Goal: Use online tool/utility

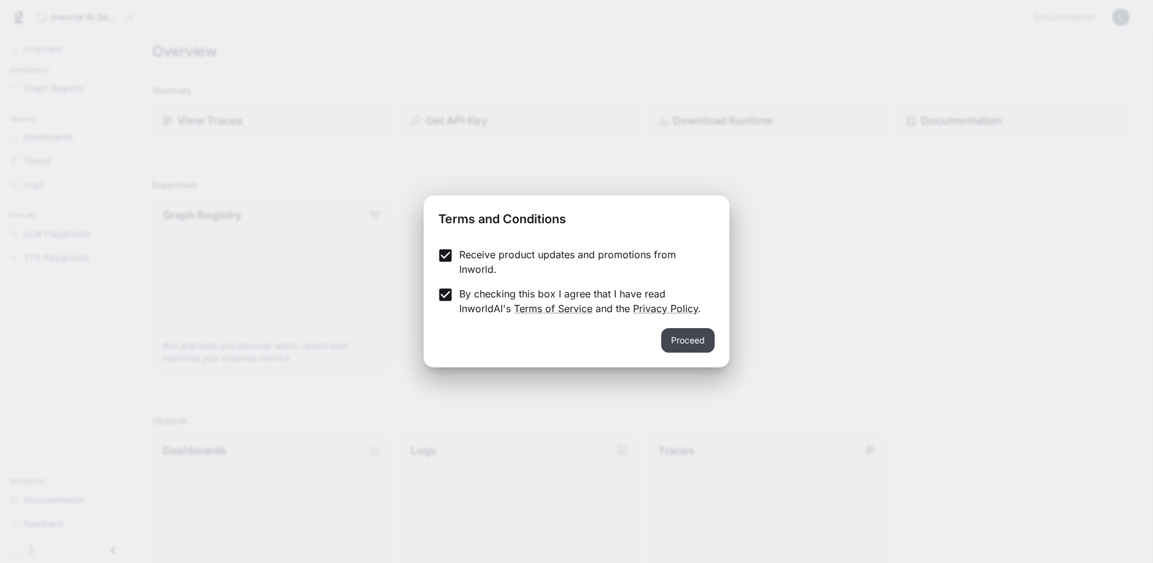
click at [663, 333] on button "Proceed" at bounding box center [687, 340] width 53 height 25
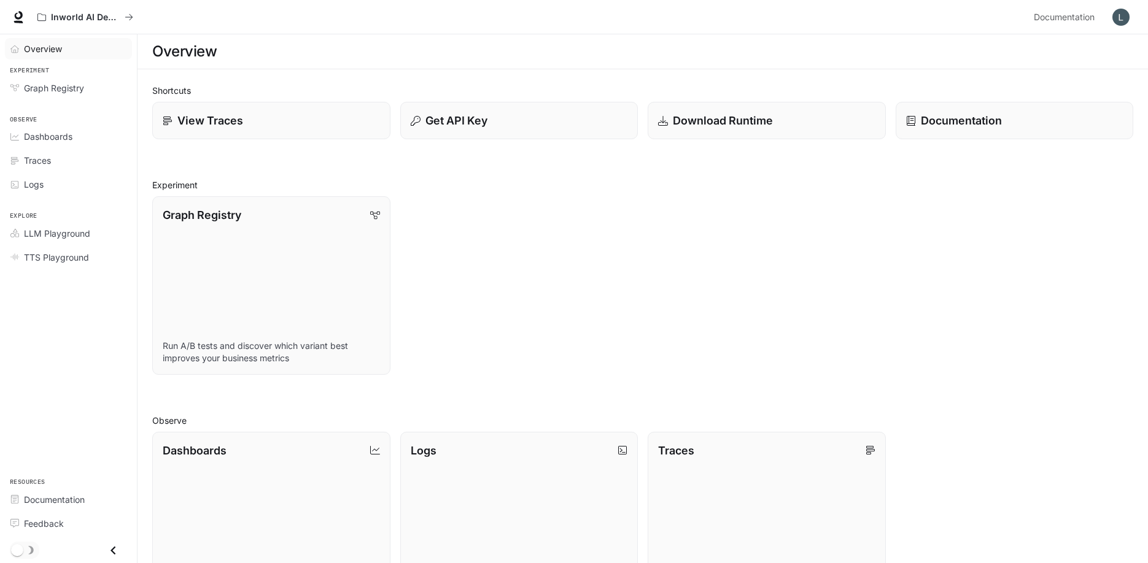
click at [57, 55] on link "Overview" at bounding box center [68, 48] width 127 height 21
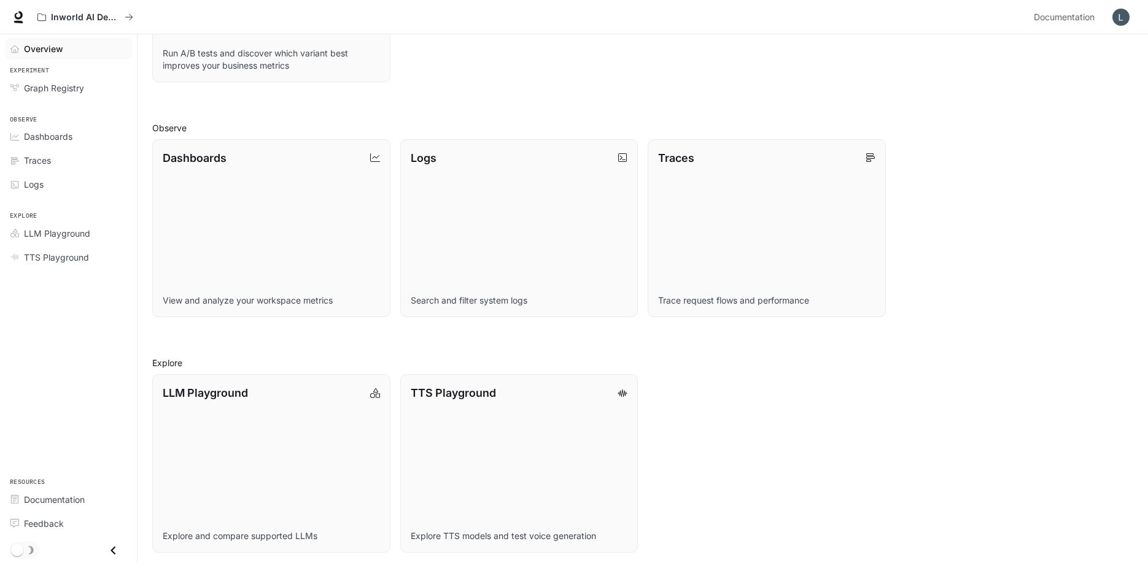
scroll to position [297, 0]
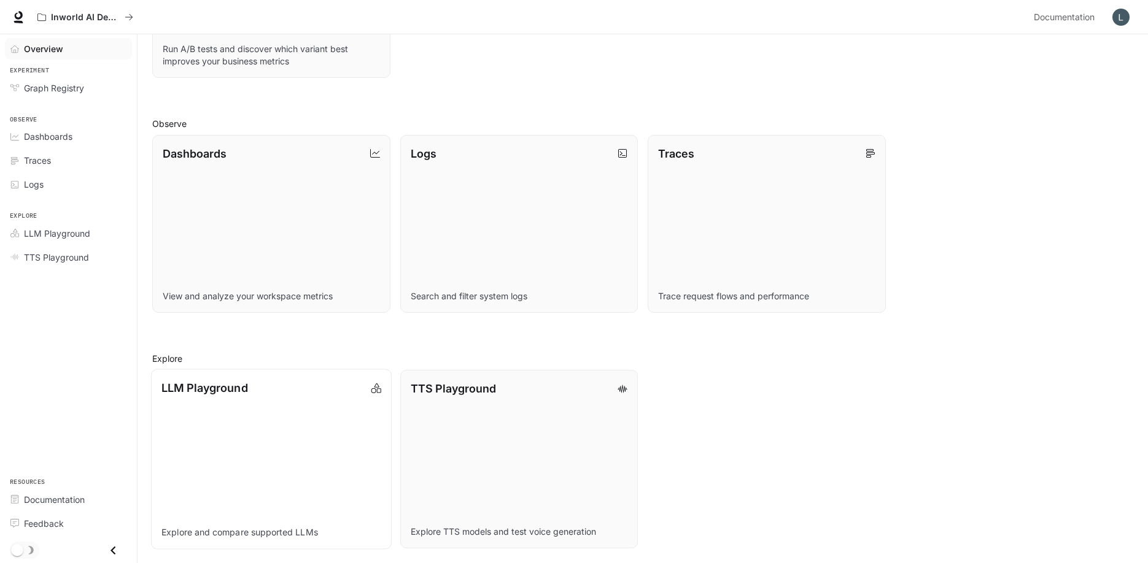
click at [180, 392] on p "LLM Playground" at bounding box center [204, 388] width 86 height 17
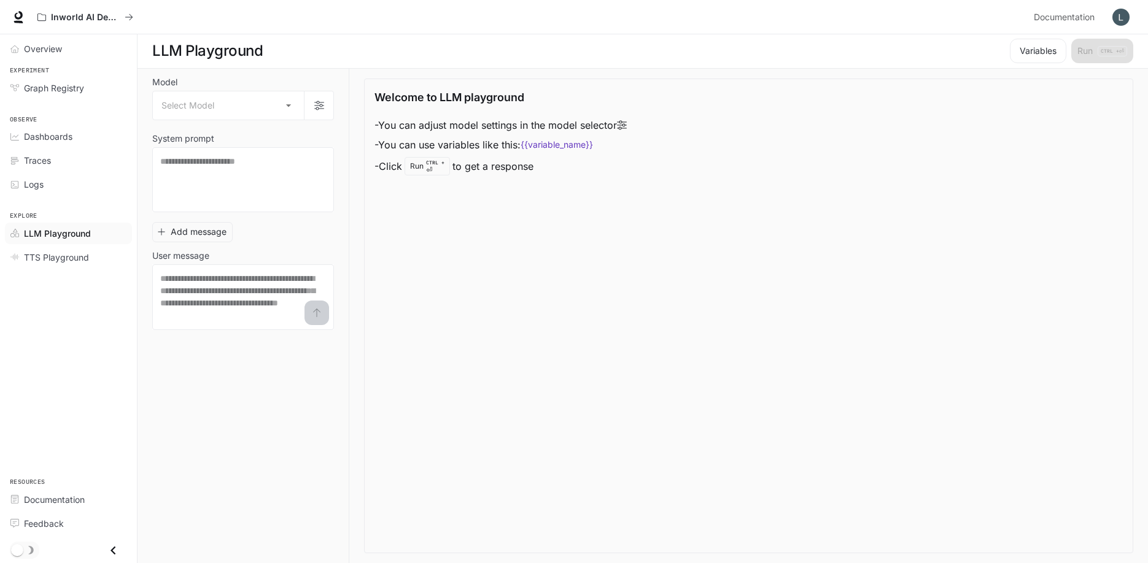
scroll to position [1, 0]
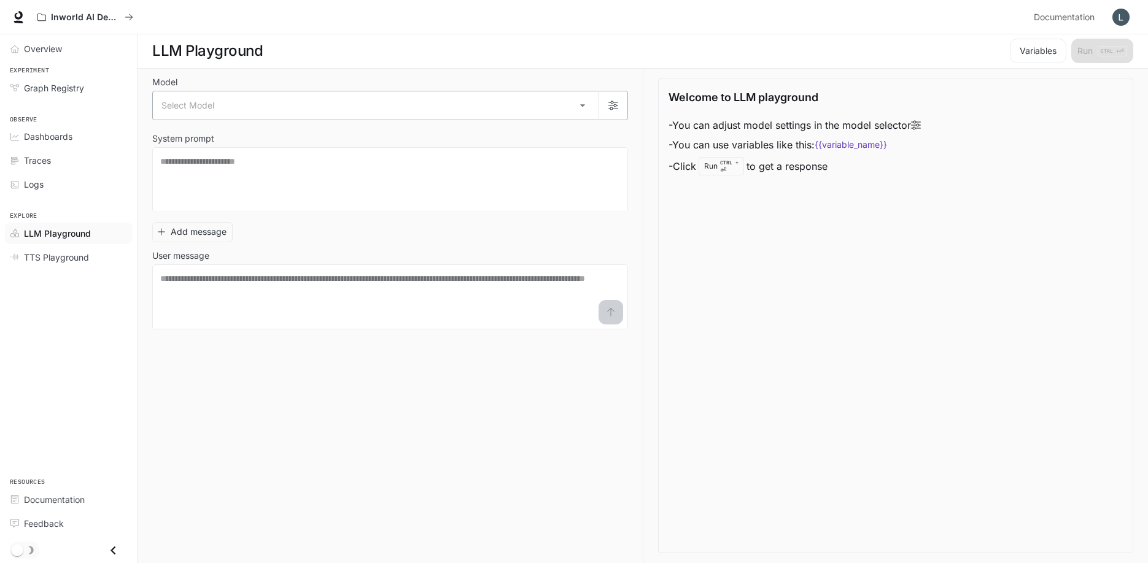
click at [325, 112] on body "Skip to main content Inworld AI Demos Documentation Documentation Portal Overvi…" at bounding box center [574, 281] width 1148 height 564
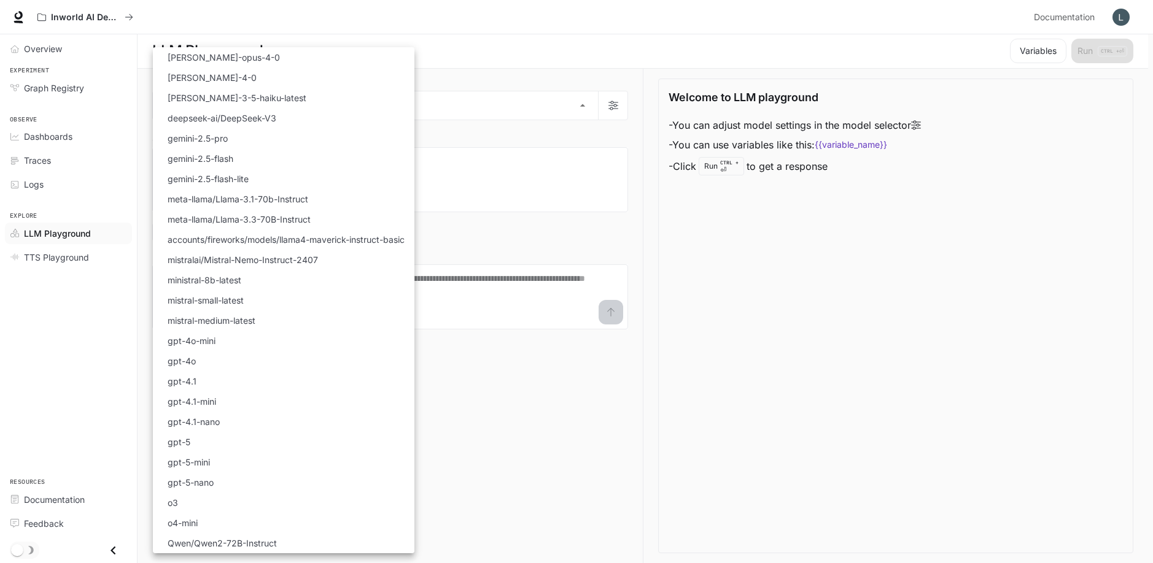
click at [510, 133] on div at bounding box center [576, 281] width 1153 height 563
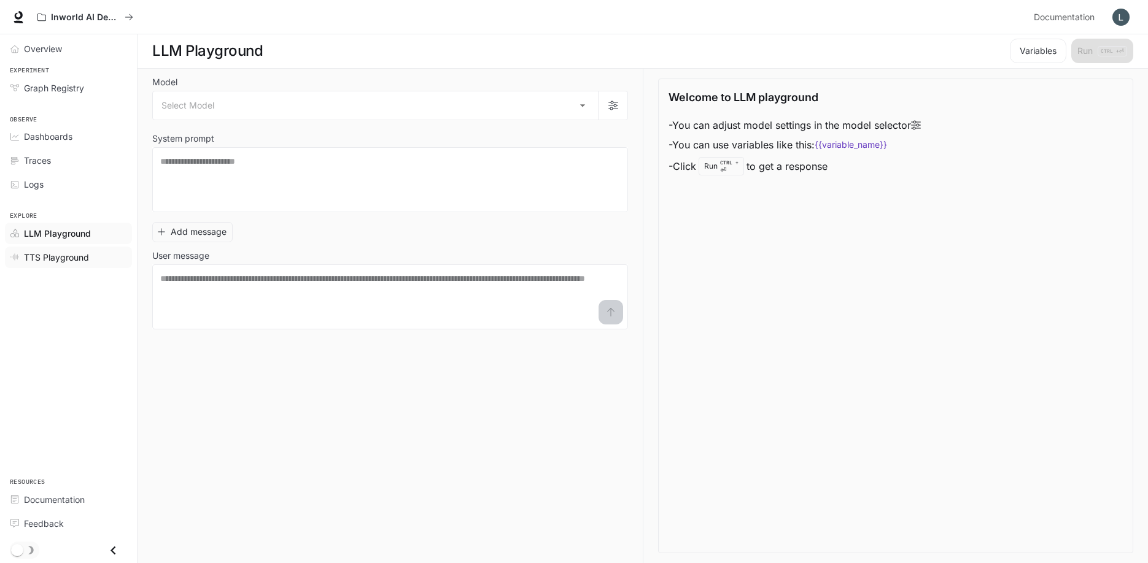
click at [61, 258] on span "TTS Playground" at bounding box center [56, 257] width 65 height 13
